Goal: Task Accomplishment & Management: Complete application form

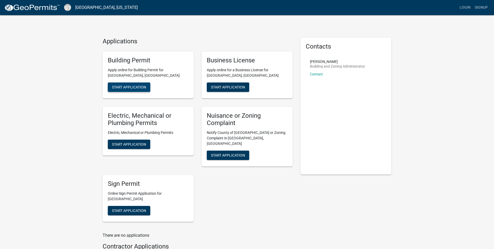
click at [131, 89] on span "Start Application" at bounding box center [129, 87] width 34 height 4
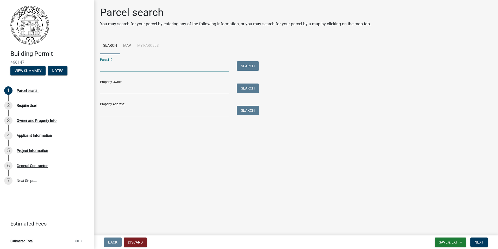
click at [125, 66] on input "Parcel ID:" at bounding box center [164, 66] width 129 height 11
type input "0034 005"
click at [248, 62] on button "Search" at bounding box center [248, 65] width 22 height 9
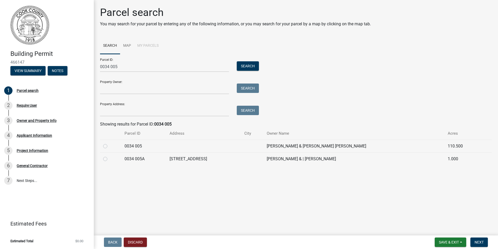
click at [109, 143] on label at bounding box center [109, 143] width 0 height 0
click at [109, 146] on 005 "radio" at bounding box center [110, 144] width 3 height 3
radio 005 "true"
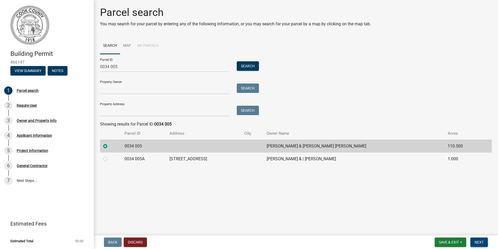
click at [484, 240] on span "Next" at bounding box center [479, 242] width 9 height 4
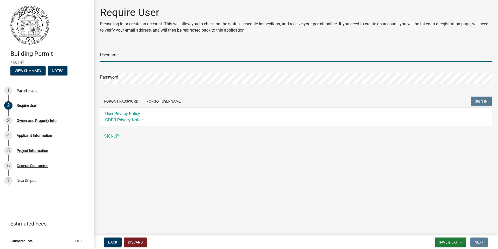
click at [114, 53] on input "Username" at bounding box center [296, 56] width 392 height 11
type input "brianstone"
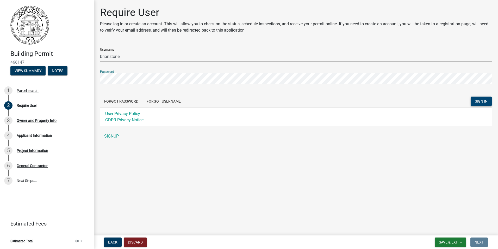
click at [479, 98] on button "SIGN IN" at bounding box center [481, 100] width 21 height 9
click at [481, 102] on span "SIGN IN" at bounding box center [481, 101] width 13 height 4
click at [159, 102] on button "Forgot Username" at bounding box center [163, 100] width 42 height 9
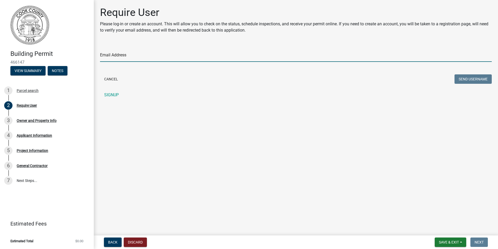
click at [154, 55] on input "Email Address" at bounding box center [296, 56] width 392 height 11
type input "[EMAIL_ADDRESS][DOMAIN_NAME]"
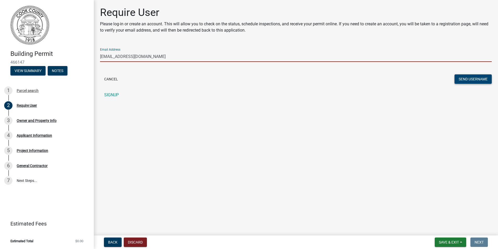
click at [473, 80] on button "Send Username" at bounding box center [473, 78] width 37 height 9
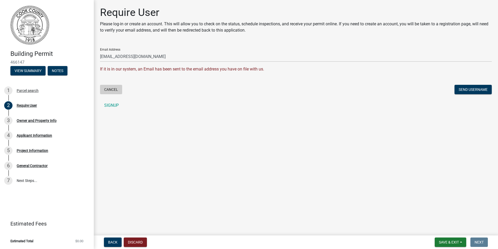
click at [111, 90] on button "Cancel" at bounding box center [111, 89] width 22 height 9
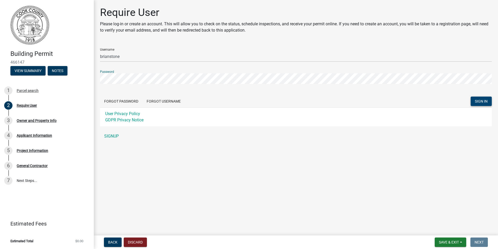
click at [481, 104] on button "SIGN IN" at bounding box center [481, 100] width 21 height 9
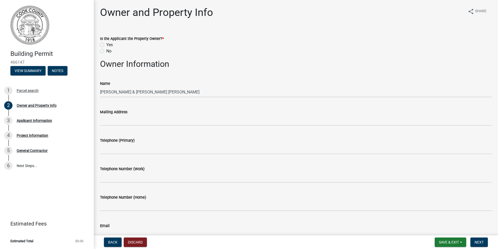
click at [106, 50] on label "No" at bounding box center [108, 51] width 5 height 6
click at [106, 50] on input "No" at bounding box center [107, 49] width 3 height 3
radio input "true"
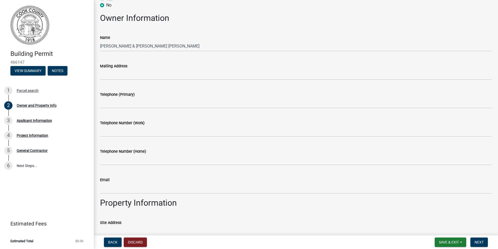
scroll to position [52, 0]
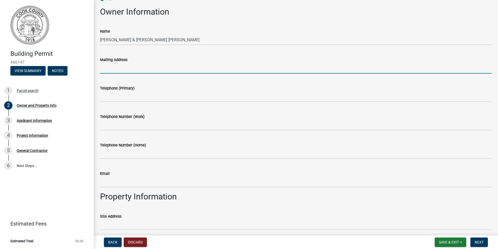
click at [211, 67] on input "Mailing Address" at bounding box center [296, 68] width 392 height 11
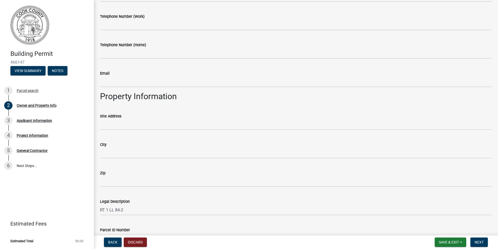
scroll to position [156, 0]
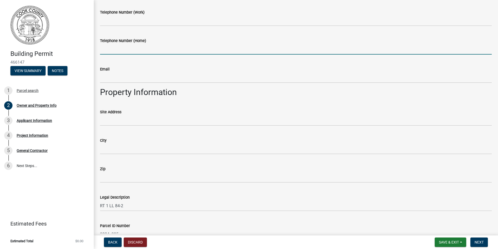
click at [272, 52] on input "Telephone Number (Home)" at bounding box center [296, 49] width 392 height 11
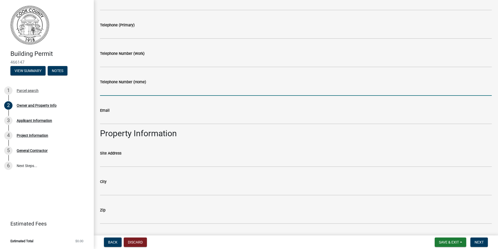
scroll to position [52, 0]
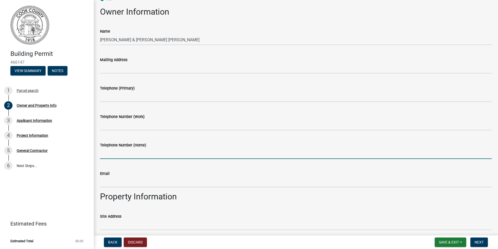
click at [296, 18] on wm-data-entity-input "Owner Information" at bounding box center [296, 14] width 392 height 14
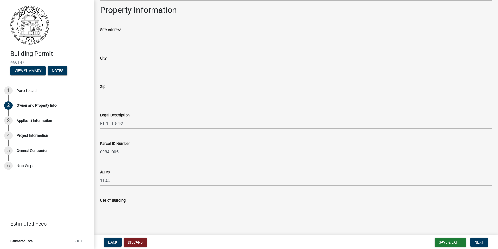
scroll to position [244, 0]
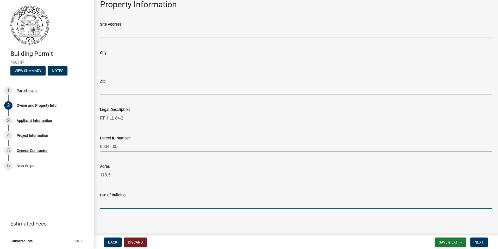
click at [306, 206] on input "Use of Building" at bounding box center [296, 203] width 392 height 11
type input "New residential"
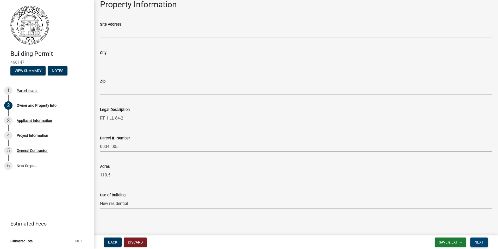
click at [481, 242] on span "Next" at bounding box center [479, 242] width 9 height 4
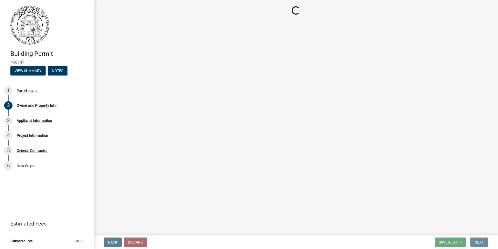
scroll to position [0, 0]
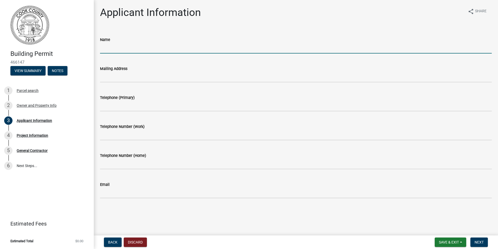
click at [176, 47] on input "Name" at bounding box center [296, 48] width 392 height 11
type input "[PERSON_NAME]"
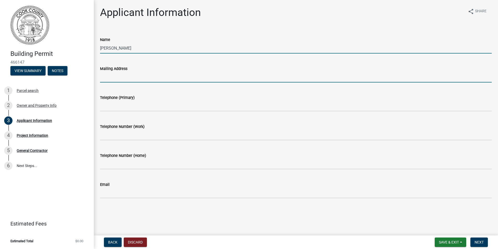
type input "[STREET_ADDRESS]"
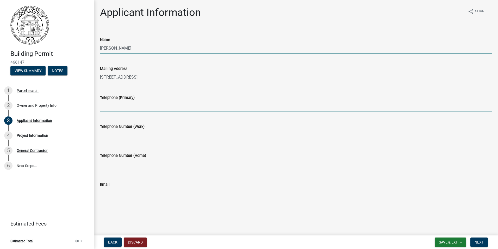
type input "2295614652"
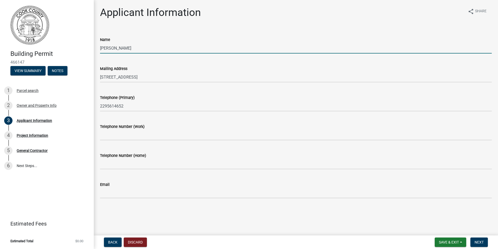
type input "[EMAIL_ADDRESS][DOMAIN_NAME]"
click at [478, 239] on button "Next" at bounding box center [478, 241] width 17 height 9
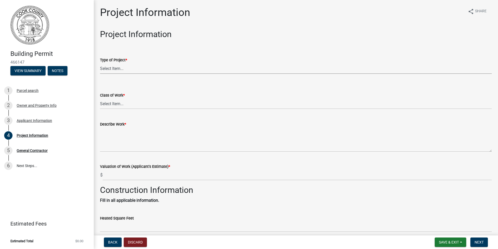
click at [243, 68] on select "Select Item... Manufactured Home New Single Family New Multi-Family New Commerc…" at bounding box center [296, 68] width 392 height 11
click at [100, 63] on select "Select Item... Manufactured Home New Single Family New Multi-Family New Commerc…" at bounding box center [296, 68] width 392 height 11
select select "42590599-3c97-479d-b3e9-fbeca9af4fb5"
click at [147, 104] on select "Select Item... Addition Alteration Demolish Erect Move Relocate Repair ReRoof" at bounding box center [296, 103] width 392 height 11
click at [100, 98] on select "Select Item... Addition Alteration Demolish Erect Move Relocate Repair ReRoof" at bounding box center [296, 103] width 392 height 11
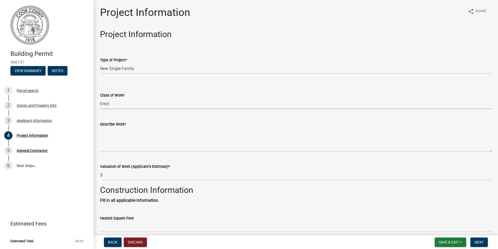
select select "f413462a-a798-4a98-8478-fb6197e89690"
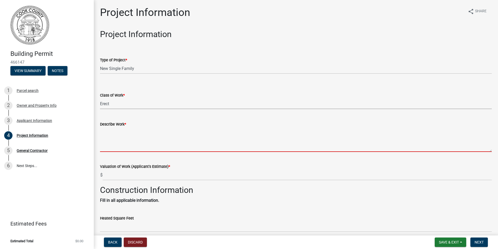
click at [143, 144] on textarea "Describe Work *" at bounding box center [296, 139] width 392 height 24
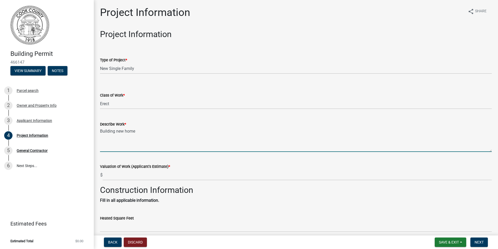
type textarea "Building new home"
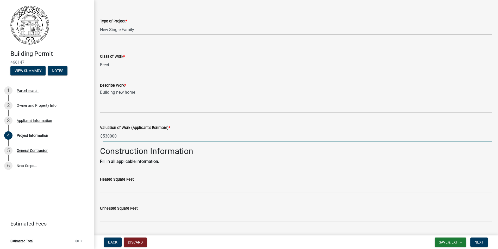
scroll to position [104, 0]
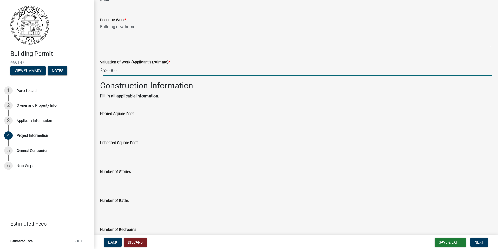
type input "530000"
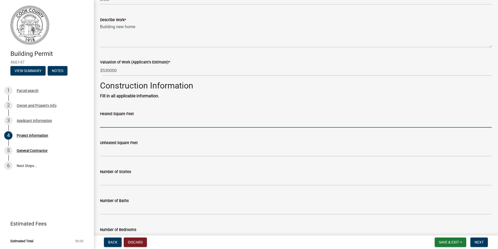
click at [179, 119] on input "text" at bounding box center [296, 122] width 392 height 11
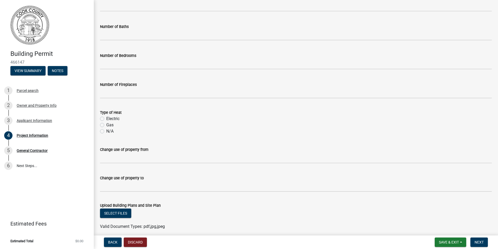
scroll to position [287, 0]
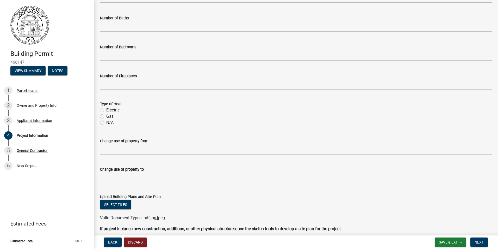
type input "2500"
click at [106, 110] on label "Electric" at bounding box center [112, 110] width 13 height 6
click at [106, 110] on input "Electric" at bounding box center [107, 108] width 3 height 3
radio input "true"
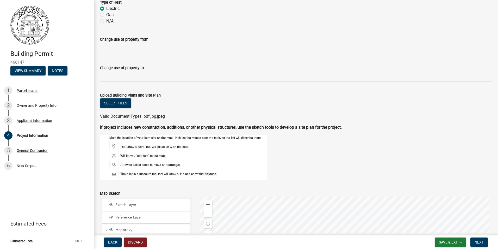
scroll to position [391, 0]
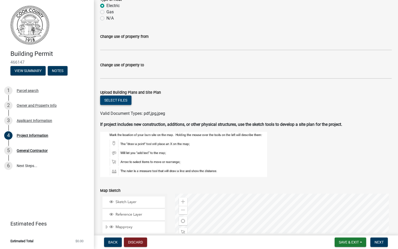
click at [116, 98] on button "Select files" at bounding box center [115, 99] width 31 height 9
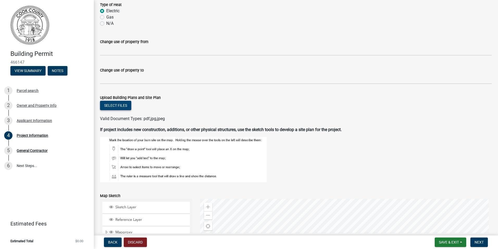
scroll to position [376, 0]
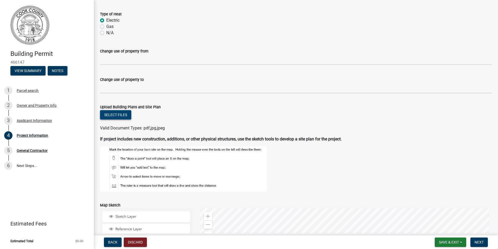
click at [115, 117] on button "Select files" at bounding box center [115, 114] width 31 height 9
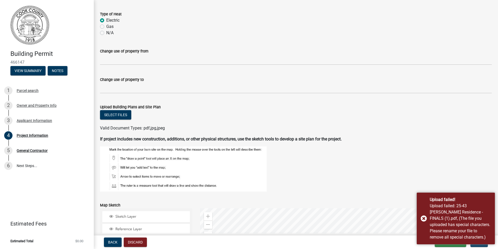
click at [457, 168] on figure at bounding box center [296, 168] width 392 height 45
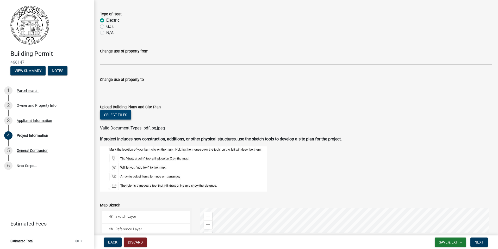
click at [106, 114] on button "Select files" at bounding box center [115, 114] width 31 height 9
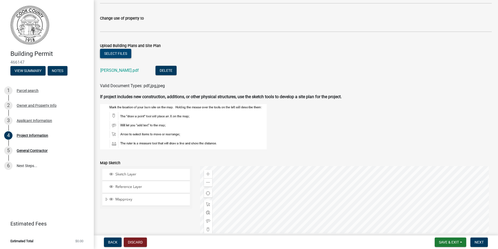
scroll to position [525, 0]
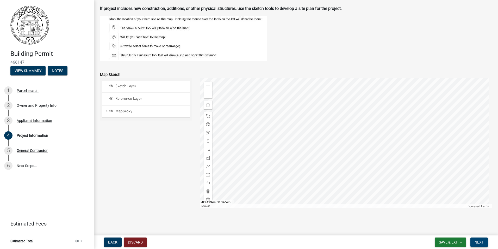
click at [475, 243] on span "Next" at bounding box center [479, 242] width 9 height 4
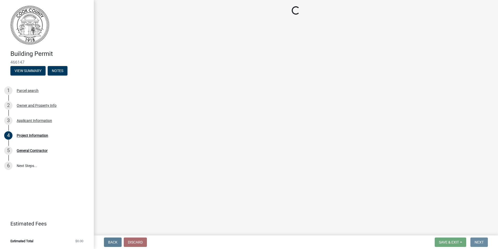
scroll to position [0, 0]
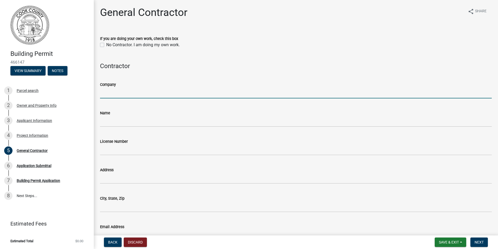
click at [140, 91] on input "Company" at bounding box center [296, 93] width 392 height 11
type input "[PERSON_NAME] Construction"
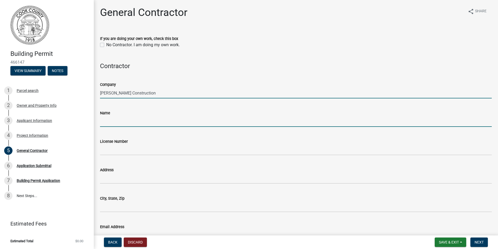
type input "[PERSON_NAME]"
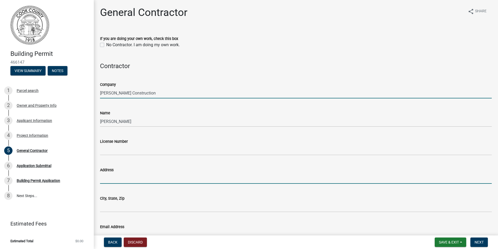
type input "[STREET_ADDRESS]"
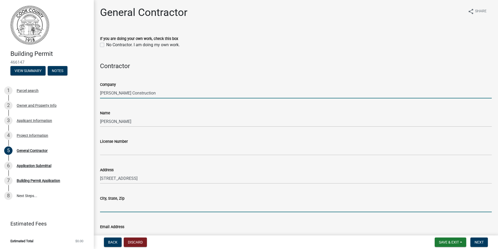
type input "31620"
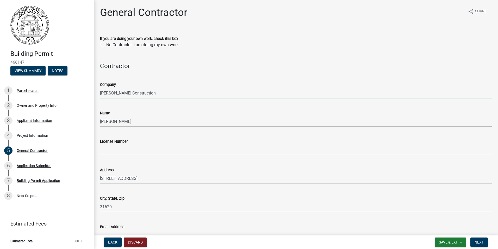
type input "[EMAIL_ADDRESS][DOMAIN_NAME]"
type input "2295614652"
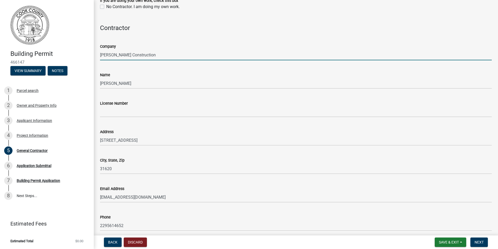
scroll to position [52, 0]
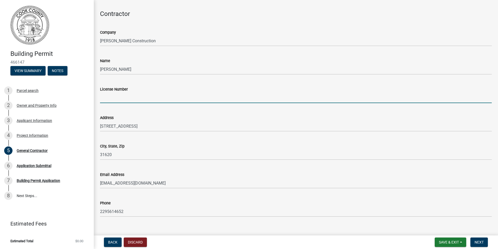
click at [173, 99] on input "License Number" at bounding box center [296, 97] width 392 height 11
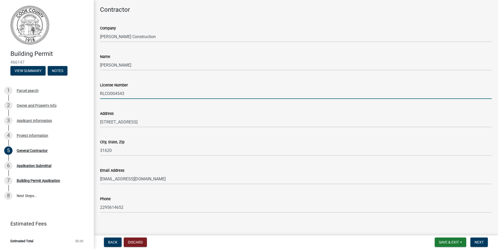
scroll to position [60, 0]
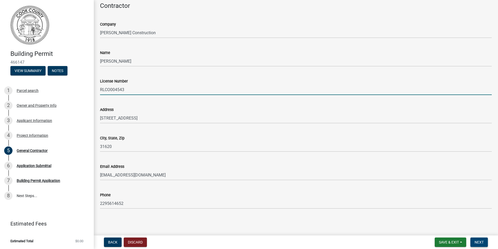
type input "RLCO004543"
click at [482, 241] on span "Next" at bounding box center [479, 242] width 9 height 4
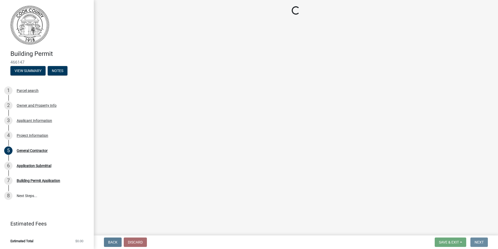
scroll to position [0, 0]
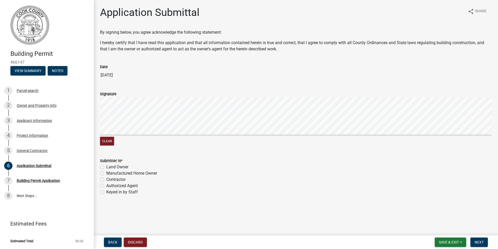
click at [165, 138] on div "Clear" at bounding box center [296, 121] width 392 height 49
click at [106, 179] on label "Contractor" at bounding box center [115, 179] width 19 height 6
click at [106, 179] on input "Contractor" at bounding box center [107, 177] width 3 height 3
radio input "true"
click at [476, 241] on span "Next" at bounding box center [479, 242] width 9 height 4
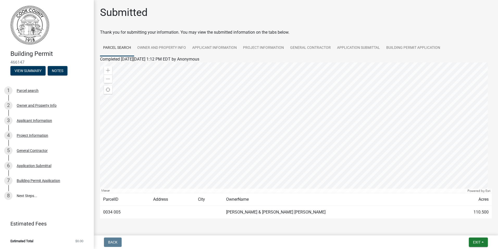
scroll to position [16, 0]
